Goal: Task Accomplishment & Management: Manage account settings

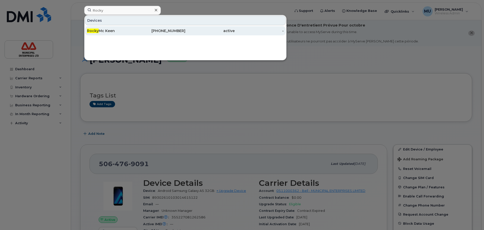
type input "Rocky"
click at [101, 30] on div "[PERSON_NAME]" at bounding box center [111, 30] width 49 height 5
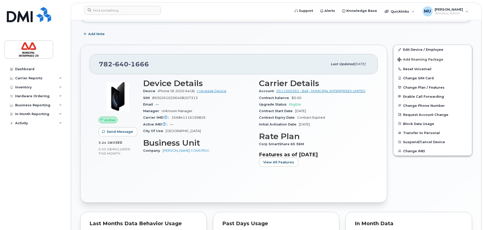
scroll to position [101, 0]
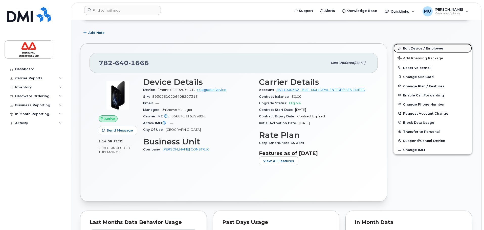
click at [411, 51] on link "Edit Device / Employee" at bounding box center [432, 48] width 78 height 9
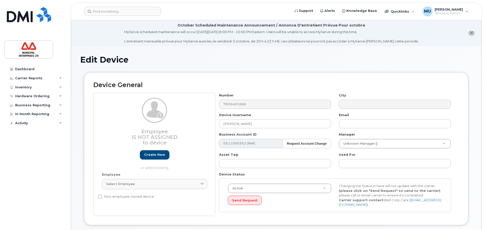
select select "3844603"
drag, startPoint x: 266, startPoint y: 124, endPoint x: 183, endPoint y: 129, distance: 83.1
click at [185, 130] on div "Employee Is not assigned to device Create new or select existing Employee Selec…" at bounding box center [276, 154] width 366 height 123
click at [261, 125] on input "Rocky Mc Keen" at bounding box center [275, 123] width 112 height 9
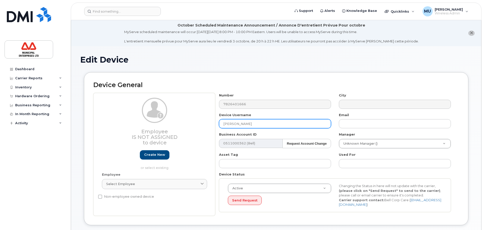
click at [261, 125] on input "Rocky Mc Keen" at bounding box center [275, 123] width 112 height 9
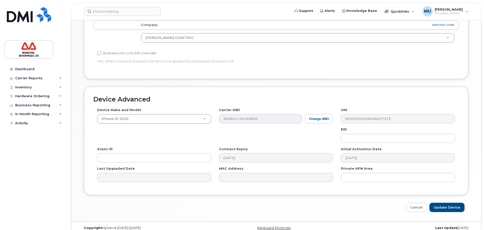
scroll to position [241, 0]
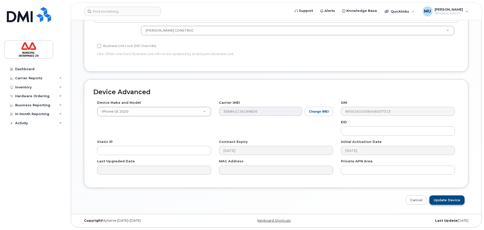
type input "Spare 09/26/2025"
click at [457, 199] on input "Update Device" at bounding box center [446, 200] width 35 height 9
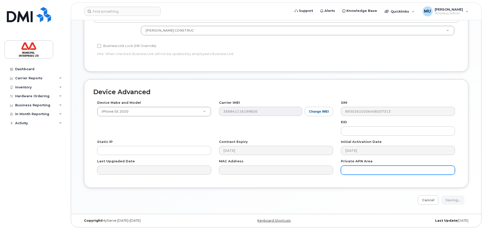
type input "Saving..."
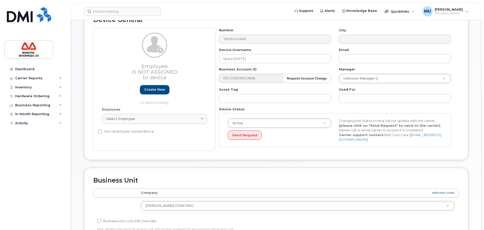
scroll to position [64, 0]
